Goal: Task Accomplishment & Management: Manage account settings

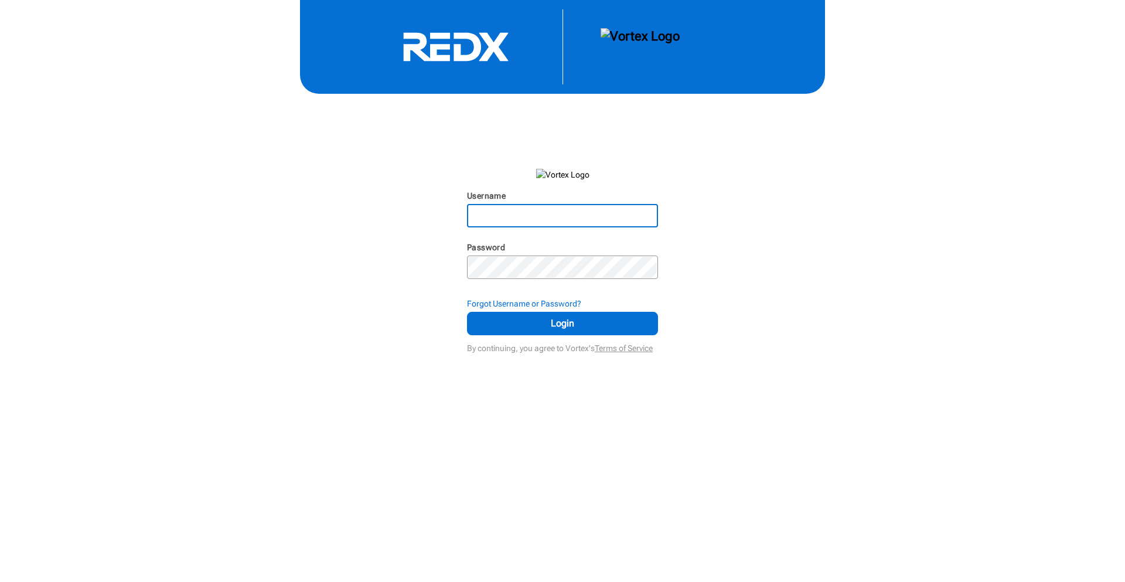
click at [597, 212] on input "Username" at bounding box center [562, 215] width 189 height 21
type input "[DOMAIN_NAME][EMAIL_ADDRESS][DOMAIN_NAME]"
click at [516, 319] on span "Login" at bounding box center [563, 323] width 162 height 14
click at [659, 40] on img at bounding box center [640, 46] width 79 height 37
